Goal: Information Seeking & Learning: Learn about a topic

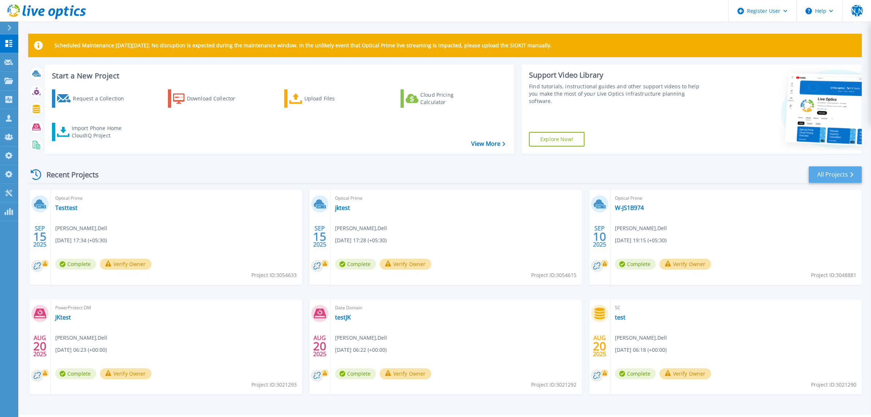
drag, startPoint x: 835, startPoint y: 164, endPoint x: 833, endPoint y: 169, distance: 6.3
click at [835, 164] on div "Recent Projects All Projects SEP 15 2025 Optical Prime Testtest Jitesh Adesara …" at bounding box center [445, 287] width 834 height 255
click at [831, 182] on link "All Projects" at bounding box center [835, 174] width 53 height 16
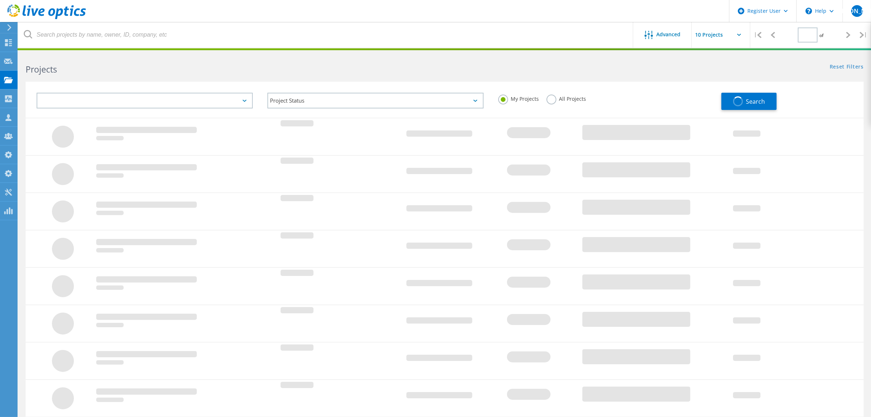
type input "1"
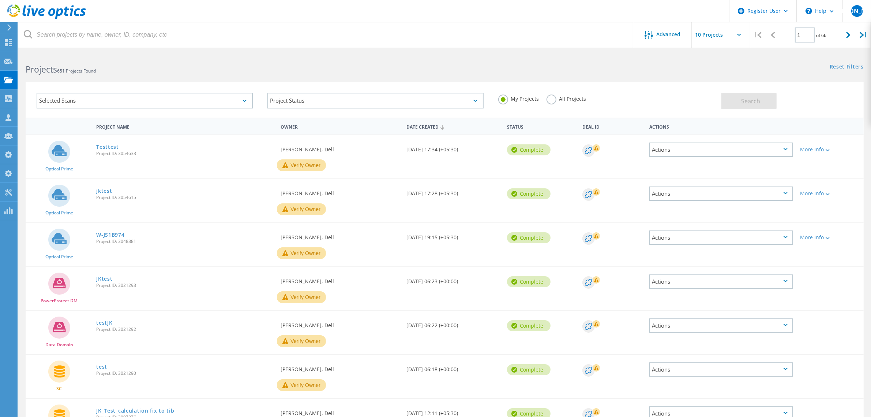
click at [241, 101] on div "Selected Scans" at bounding box center [145, 101] width 216 height 16
click at [80, 130] on label "Optical Prime" at bounding box center [151, 133] width 195 height 9
click at [0, 0] on input "Optical Prime" at bounding box center [0, 0] width 0 height 0
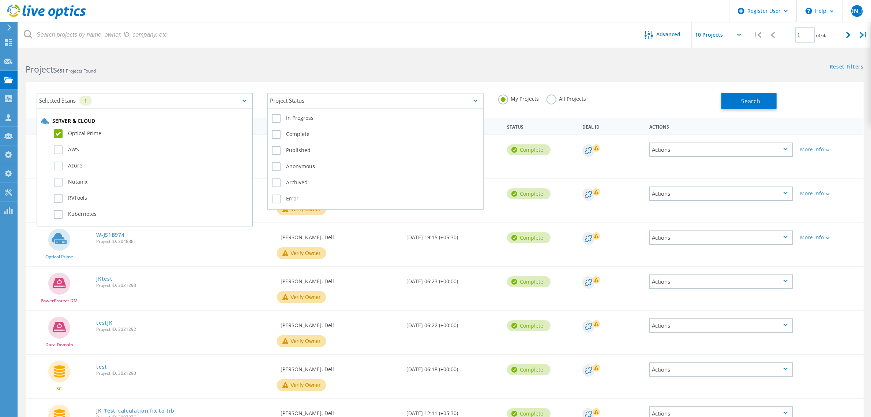
click at [458, 104] on div "Project Status" at bounding box center [376, 101] width 216 height 16
click at [287, 119] on label "In Progress" at bounding box center [376, 118] width 208 height 9
click at [0, 0] on input "In Progress" at bounding box center [0, 0] width 0 height 0
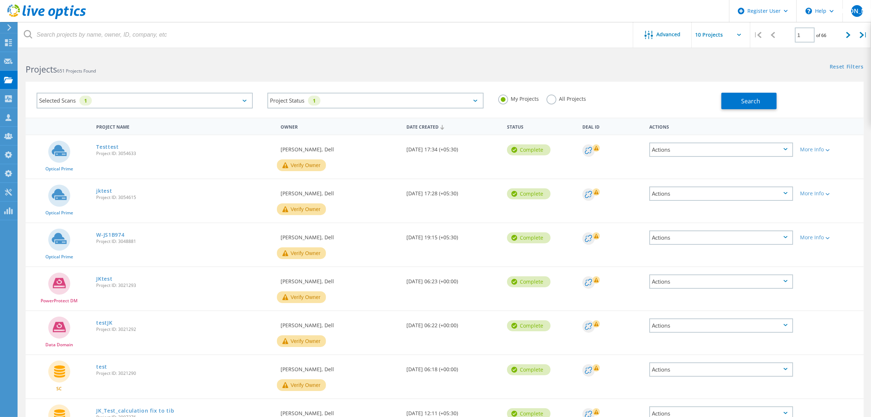
click at [551, 99] on label "All Projects" at bounding box center [567, 97] width 40 height 7
click at [0, 0] on input "All Projects" at bounding box center [0, 0] width 0 height 0
click at [751, 101] on span "Search" at bounding box center [751, 101] width 19 height 8
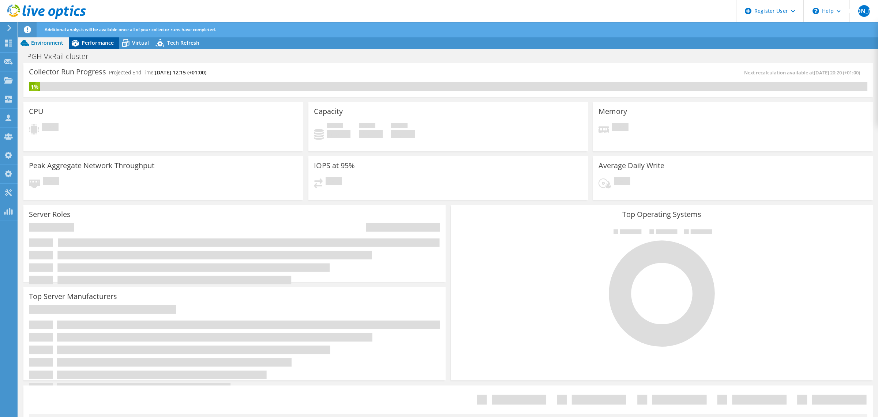
click at [92, 41] on span "Performance" at bounding box center [98, 42] width 32 height 7
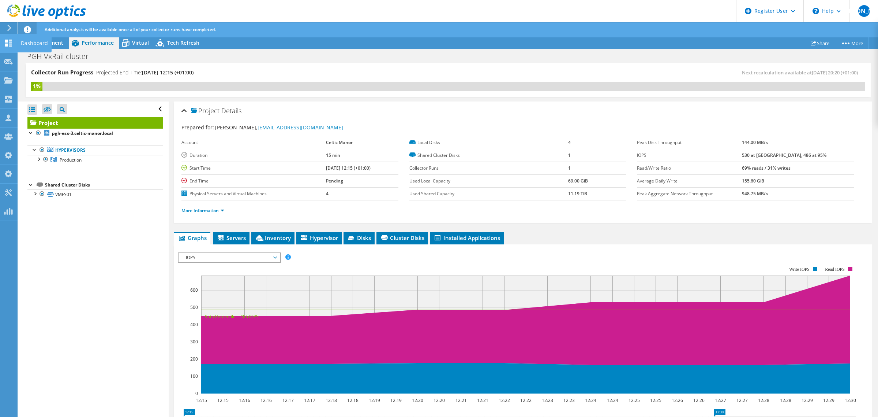
click at [40, 45] on div "Dashboard" at bounding box center [34, 43] width 34 height 18
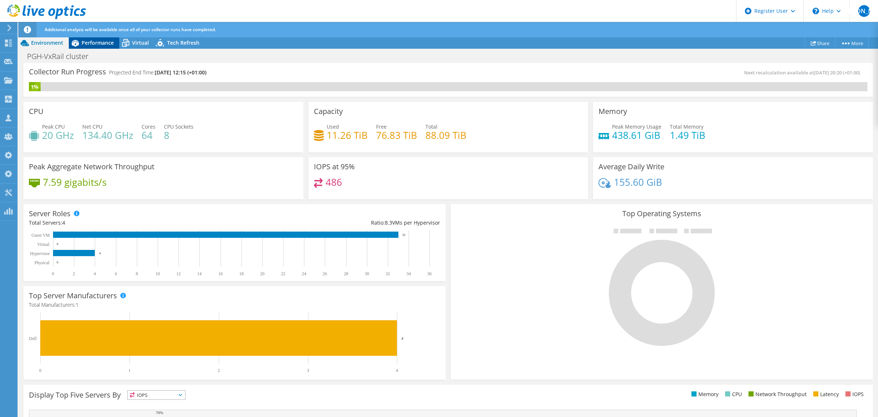
click at [92, 47] on div "Performance" at bounding box center [94, 43] width 51 height 12
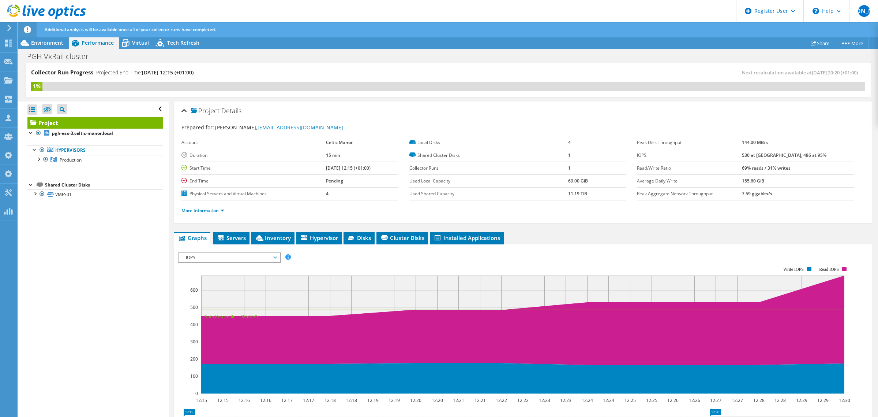
drag, startPoint x: 761, startPoint y: 156, endPoint x: 810, endPoint y: 156, distance: 48.7
click at [810, 156] on tr "IOPS 530 at Peak, 486 at 95%" at bounding box center [745, 155] width 217 height 13
drag, startPoint x: 757, startPoint y: 143, endPoint x: 798, endPoint y: 147, distance: 41.2
click at [793, 143] on tr "Peak Disk Throughput 144.00 MB/s" at bounding box center [745, 142] width 217 height 13
click at [221, 212] on link "More Information" at bounding box center [203, 210] width 43 height 6
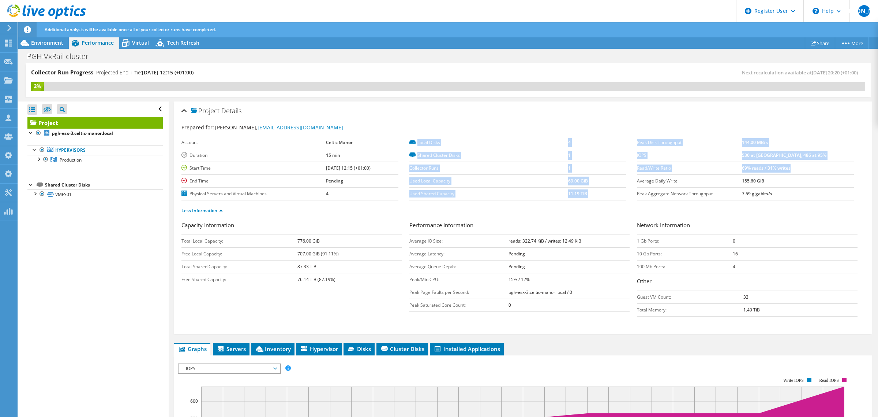
drag, startPoint x: 631, startPoint y: 167, endPoint x: 826, endPoint y: 174, distance: 195.2
click at [826, 174] on section "Prepared for: Dan Freitas, dfreitas@celtic-collection.com Account Celtic Manor …" at bounding box center [524, 171] width 684 height 97
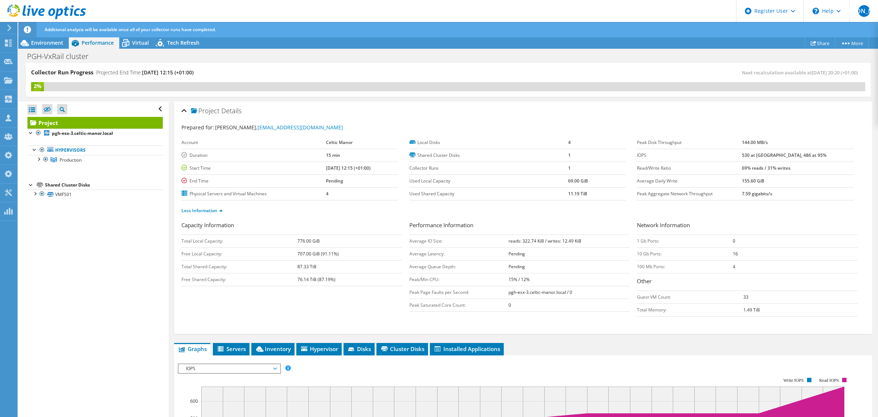
click at [821, 126] on div "Prepared for: Dan Freitas, dfreitas@celtic-collection.com" at bounding box center [524, 127] width 684 height 8
drag, startPoint x: 754, startPoint y: 156, endPoint x: 821, endPoint y: 158, distance: 66.6
click at [821, 158] on tr "IOPS 530 at Peak, 486 at 95%" at bounding box center [745, 155] width 217 height 13
click at [177, 41] on span "Tech Refresh" at bounding box center [183, 42] width 32 height 7
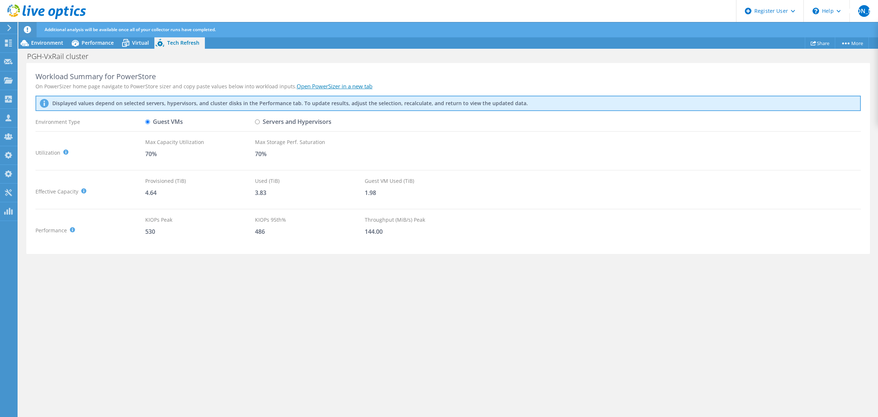
click at [258, 122] on input "Servers and Hypervisors" at bounding box center [257, 121] width 5 height 5
radio input "true"
click at [149, 122] on input "Guest VMs" at bounding box center [147, 121] width 5 height 5
radio input "true"
drag, startPoint x: 142, startPoint y: 176, endPoint x: 467, endPoint y: 197, distance: 325.7
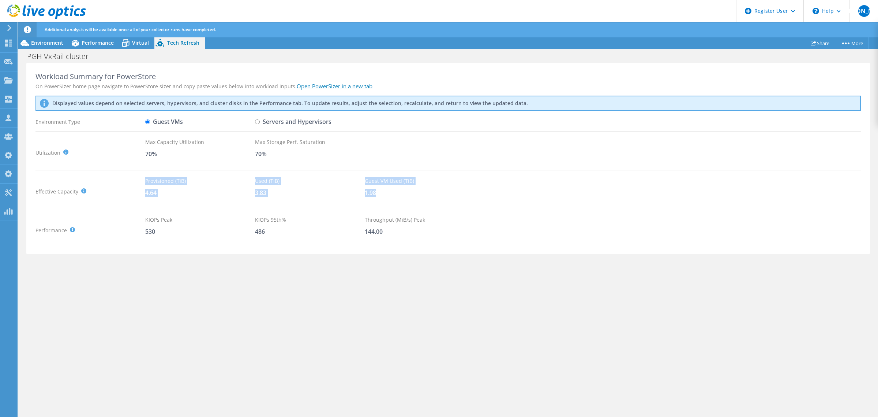
click at [467, 197] on div "Effective Capacity Provisioned (TiB) : Total virtual disk size of all VMs on se…" at bounding box center [449, 191] width 826 height 29
click at [257, 117] on label "Servers and Hypervisors" at bounding box center [293, 121] width 76 height 13
click at [257, 119] on input "Servers and Hypervisors" at bounding box center [257, 121] width 5 height 5
radio input "true"
radio input "false"
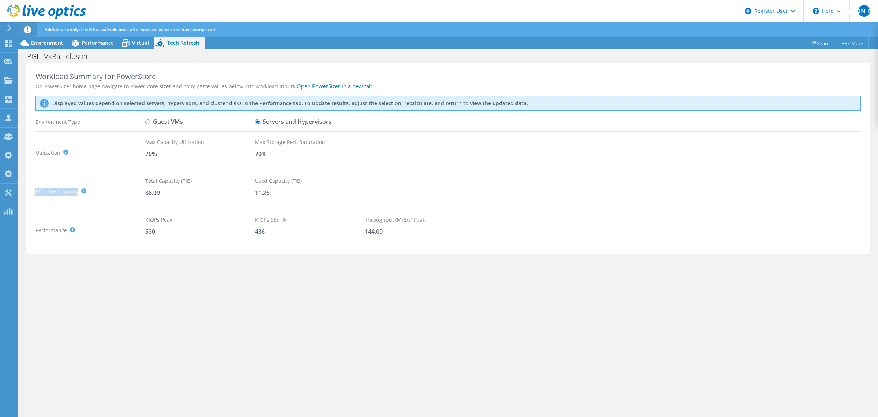
drag, startPoint x: 137, startPoint y: 180, endPoint x: 392, endPoint y: 176, distance: 254.4
click at [392, 175] on div "Workload Summary for PowerStore On PowerSizer home page navigate to PowerStore …" at bounding box center [448, 158] width 844 height 191
drag, startPoint x: 99, startPoint y: 217, endPoint x: 501, endPoint y: 227, distance: 402.0
click at [501, 220] on div "Performance KIOPS Peak : Sum of peak read/write IOPS, calculated at 95th percen…" at bounding box center [449, 230] width 826 height 29
click at [457, 241] on div "Throughput (MiB/s) Peak 144.00" at bounding box center [420, 230] width 110 height 29
